Goal: Task Accomplishment & Management: Manage account settings

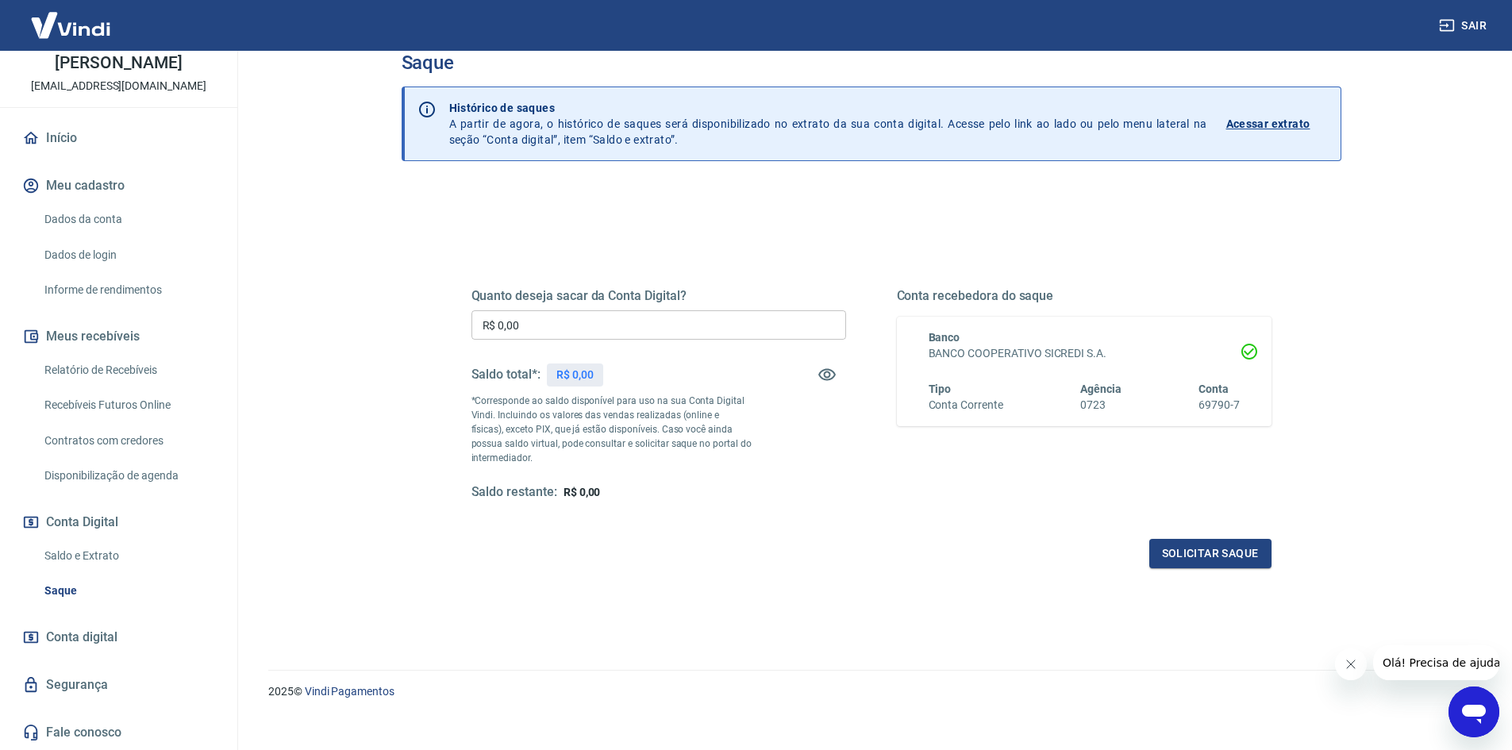
scroll to position [48, 0]
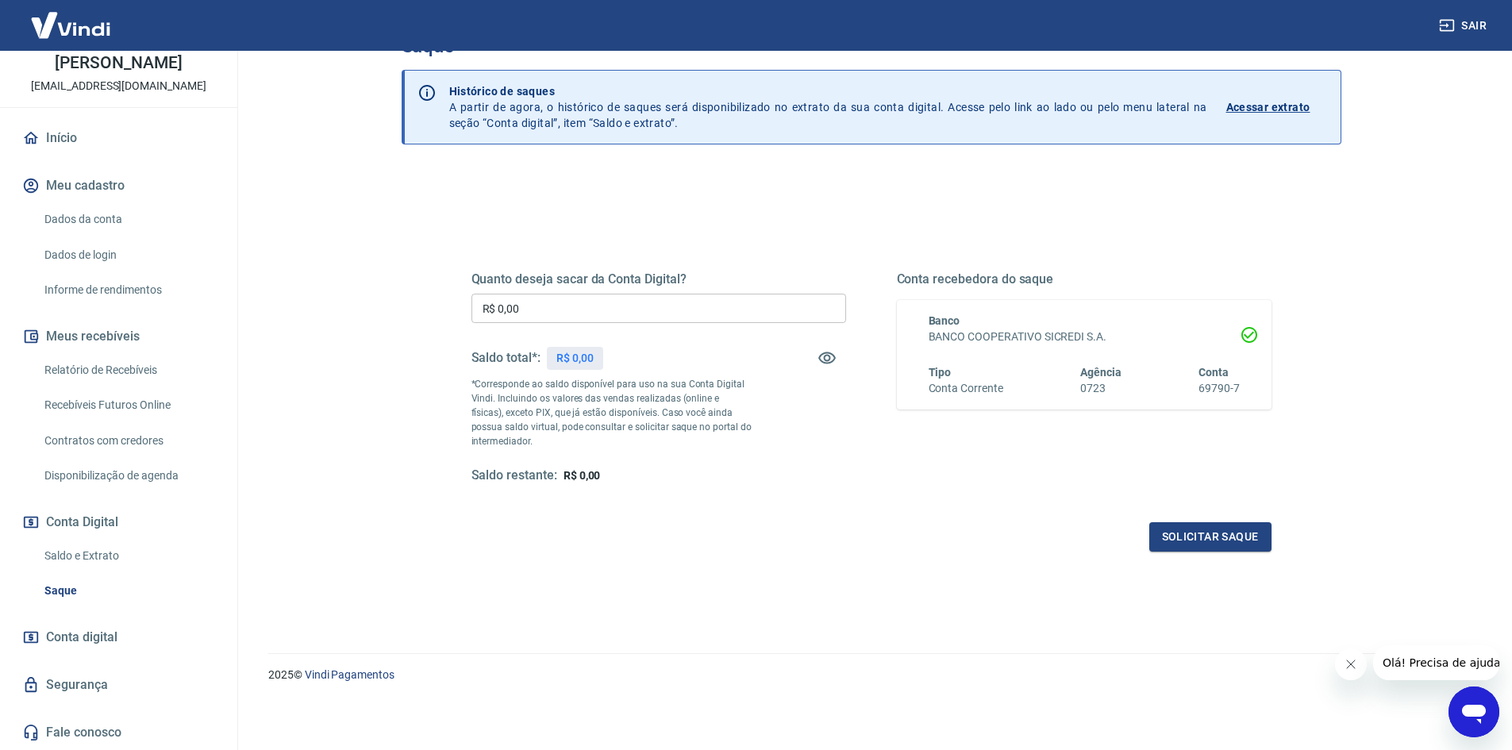
click at [103, 687] on link "Segurança" at bounding box center [118, 684] width 199 height 35
